Goal: Check status: Check status

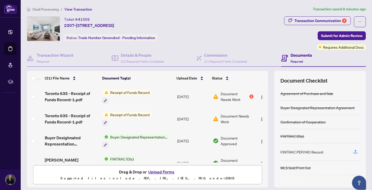
click at [146, 92] on span "Receipt of Funds Record" at bounding box center [129, 92] width 43 height 6
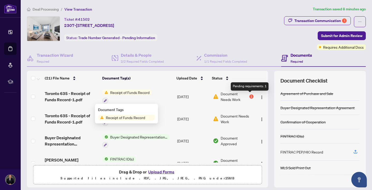
click at [250, 96] on div "1" at bounding box center [251, 96] width 4 height 4
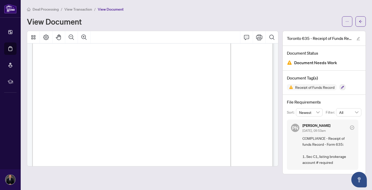
scroll to position [369, 0]
drag, startPoint x: 92, startPoint y: 88, endPoint x: 231, endPoint y: 87, distance: 139.1
click at [253, 81] on span "Other, explain: . . . . . . . . . . . . . . . . . . . . . . . . . . . . . . . .…" at bounding box center [188, 82] width 129 height 3
drag, startPoint x: 245, startPoint y: 90, endPoint x: 268, endPoint y: 89, distance: 23.3
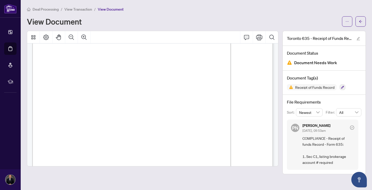
click at [163, 86] on span "Transit:19292 Instituation number: 004" at bounding box center [136, 88] width 55 height 4
drag, startPoint x: 245, startPoint y: 89, endPoint x: 190, endPoint y: 89, distance: 55.1
click at [163, 89] on span "Transit:19292 Instituation number: 004" at bounding box center [136, 88] width 55 height 4
drag, startPoint x: 92, startPoint y: 88, endPoint x: 242, endPoint y: 89, distance: 150.0
